Goal: Transaction & Acquisition: Purchase product/service

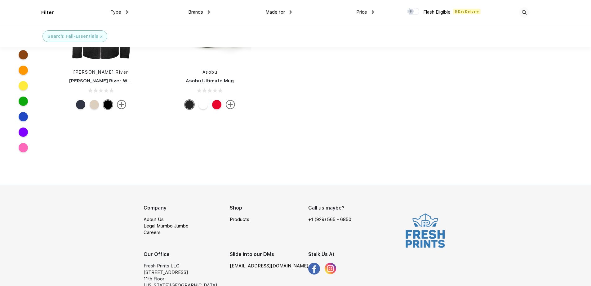
scroll to position [372, 0]
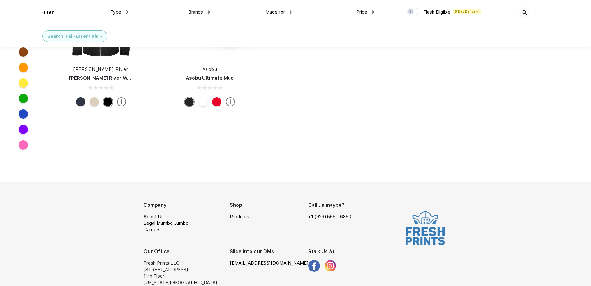
click at [217, 103] on div at bounding box center [216, 101] width 9 height 9
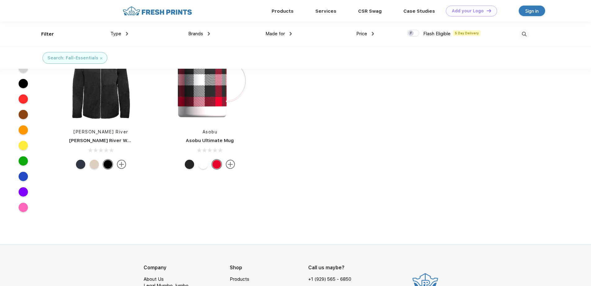
scroll to position [243, 0]
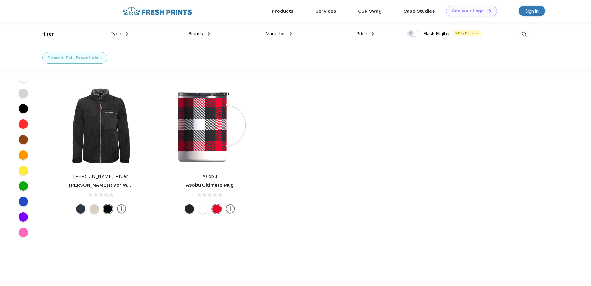
click at [230, 207] on img at bounding box center [230, 209] width 9 height 9
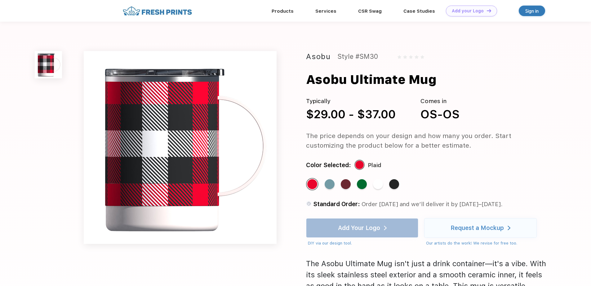
click at [563, 8] on div "Products Services Printing Fulfillment CSR Swag BIPOC-Owned Brands Women-Owned …" at bounding box center [295, 11] width 591 height 22
click at [280, 8] on link "Products" at bounding box center [283, 11] width 22 height 6
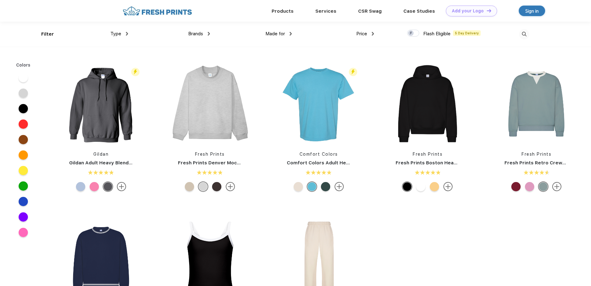
scroll to position [0, 0]
click at [526, 187] on div at bounding box center [529, 186] width 9 height 9
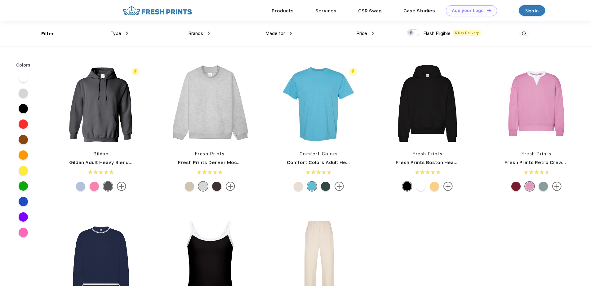
click at [518, 184] on div at bounding box center [515, 186] width 9 height 9
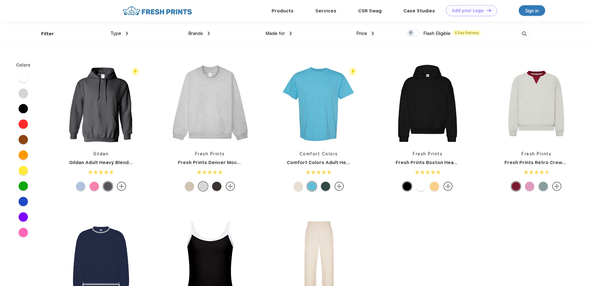
click at [544, 186] on div at bounding box center [542, 186] width 9 height 9
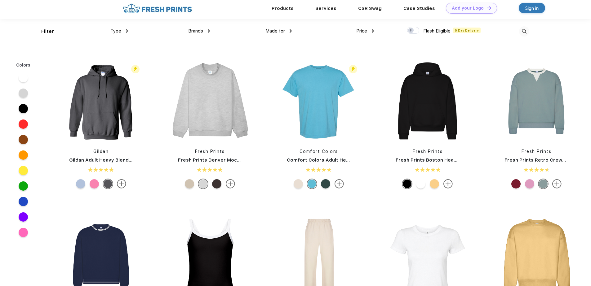
scroll to position [0, 0]
